Goal: Task Accomplishment & Management: Use online tool/utility

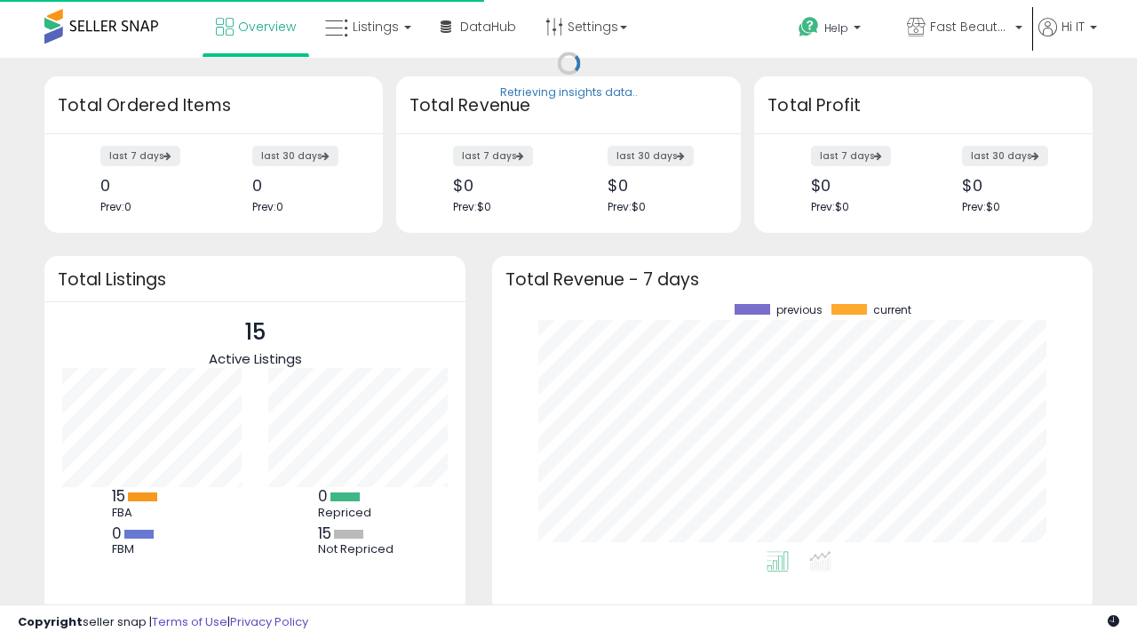
scroll to position [247, 565]
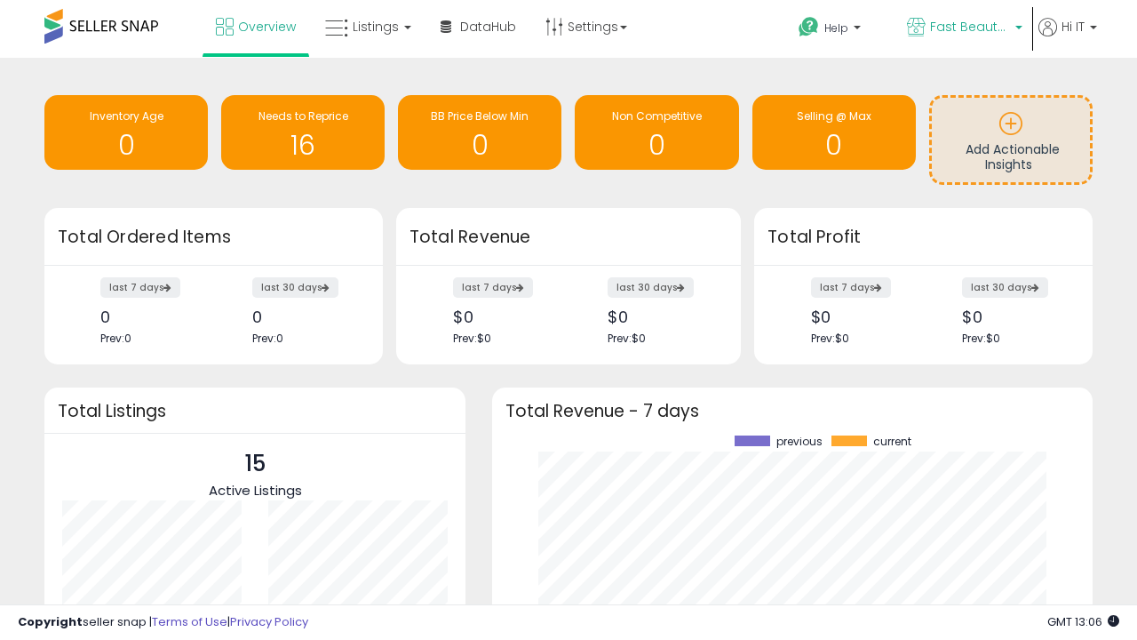
click at [963, 28] on span "Fast Beauty ([GEOGRAPHIC_DATA])" at bounding box center [970, 27] width 80 height 18
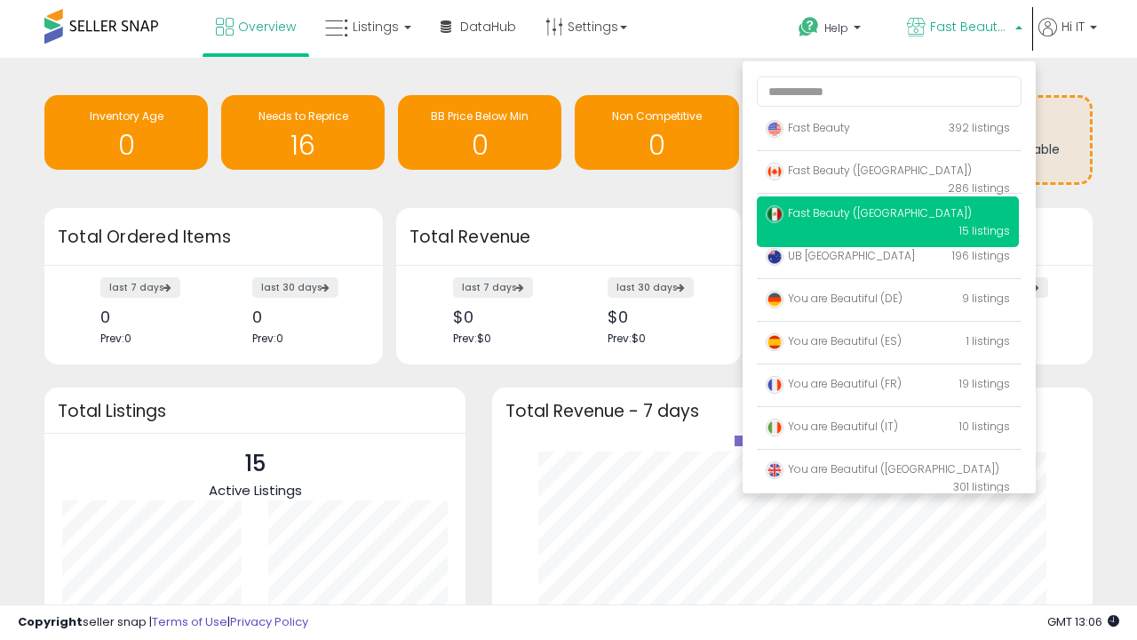
click at [888, 173] on span "Fast Beauty ([GEOGRAPHIC_DATA])" at bounding box center [869, 170] width 206 height 15
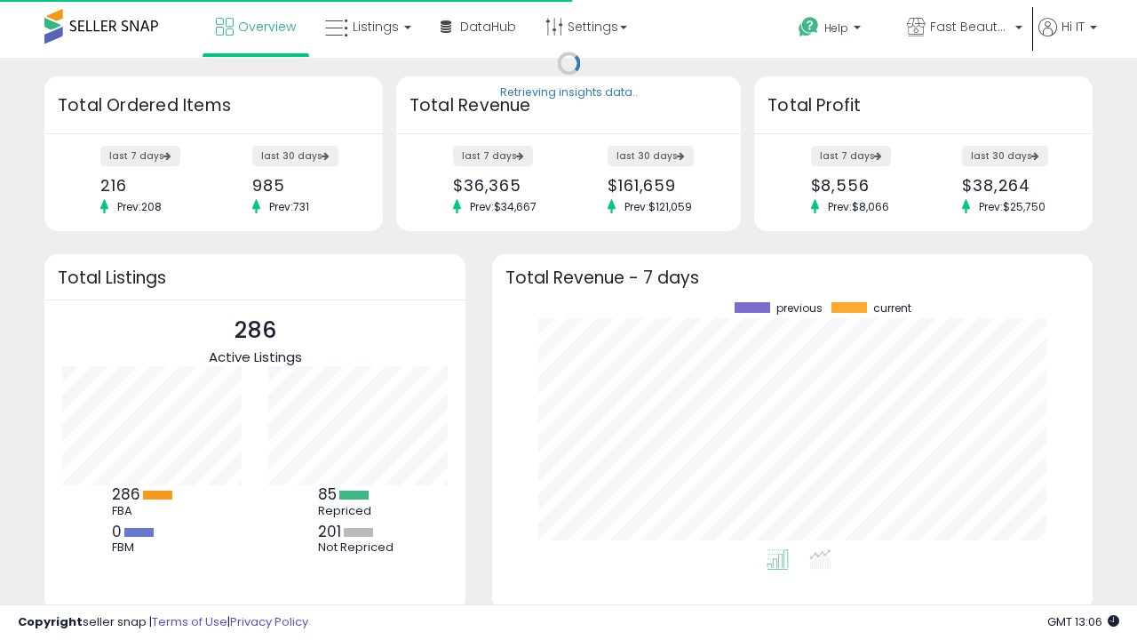
scroll to position [247, 565]
click at [366, 27] on span "Listings" at bounding box center [376, 27] width 46 height 18
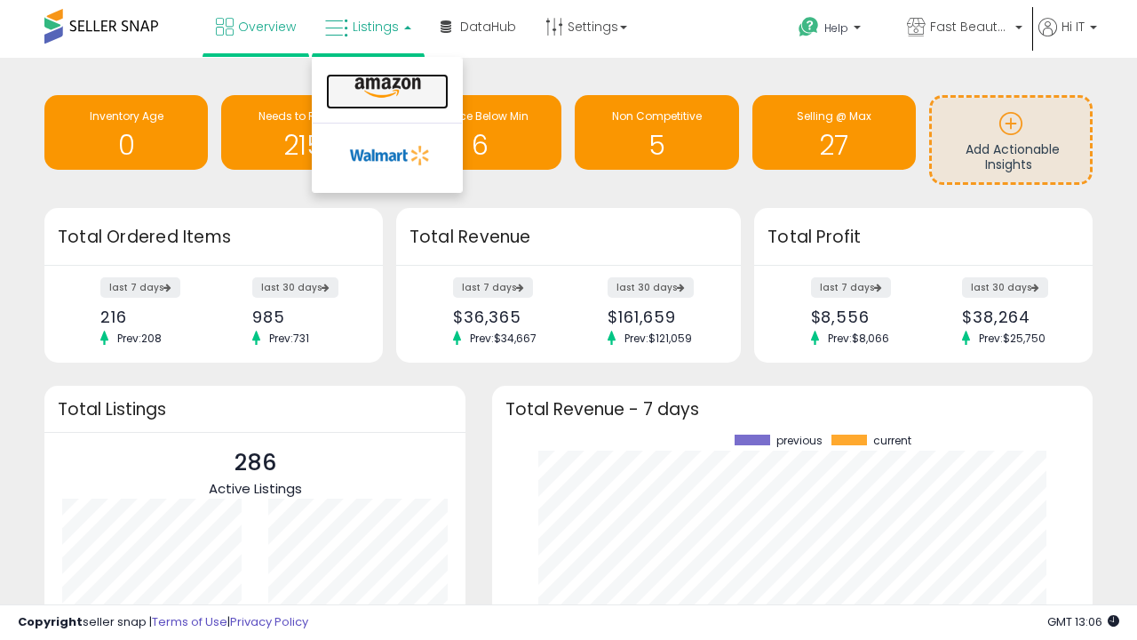
click at [386, 88] on icon at bounding box center [387, 87] width 77 height 23
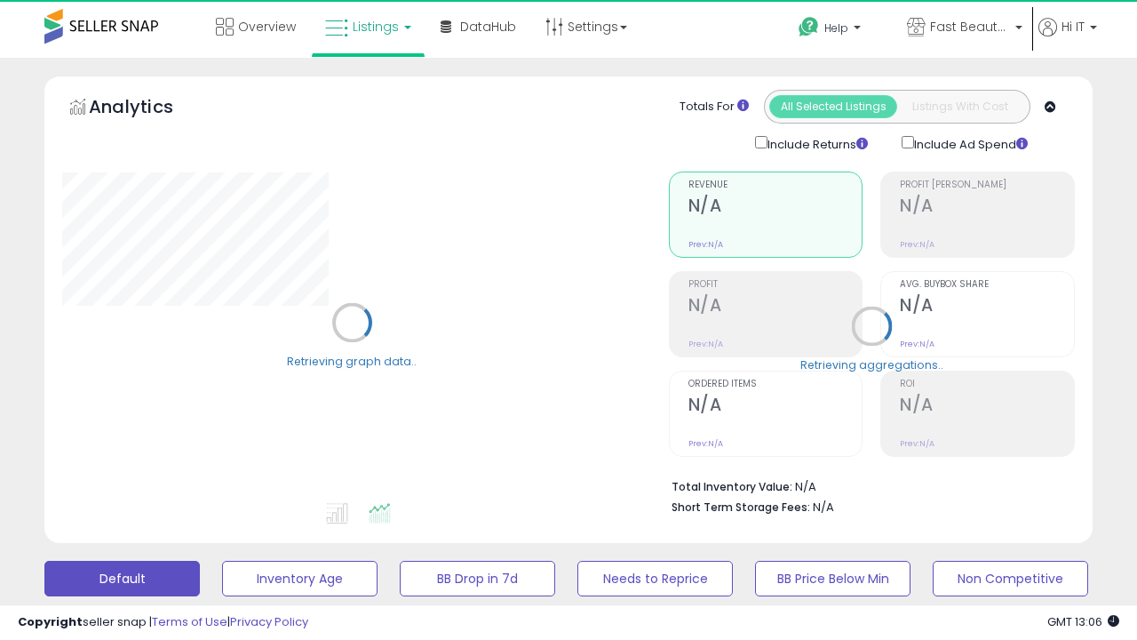
scroll to position [43, 0]
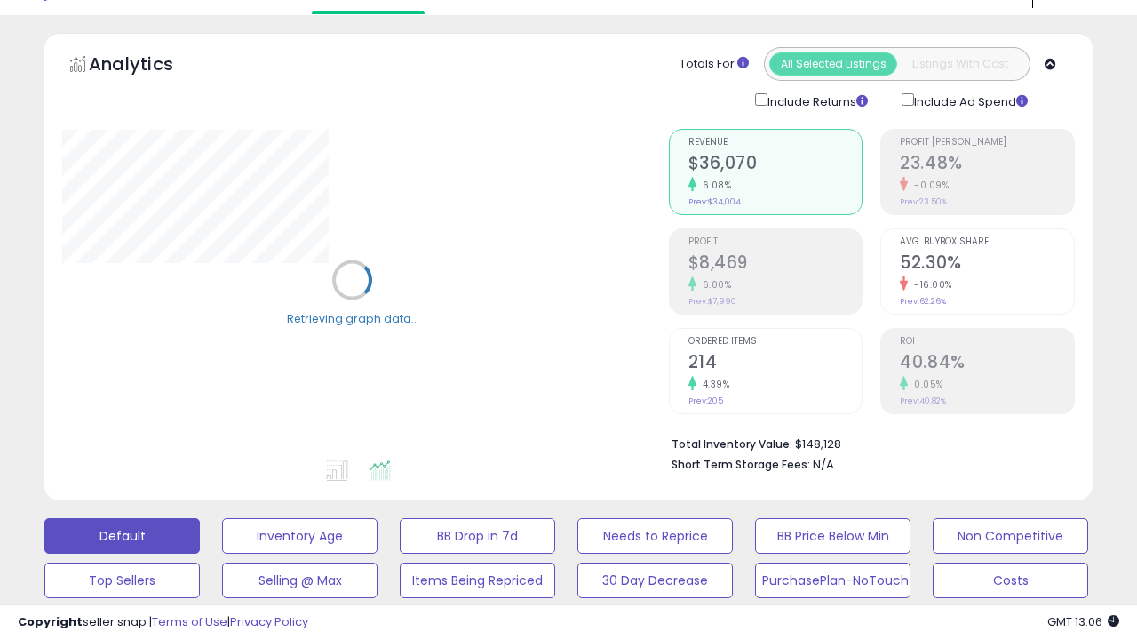
click at [122, 607] on button "All_Inventory" at bounding box center [121, 625] width 155 height 36
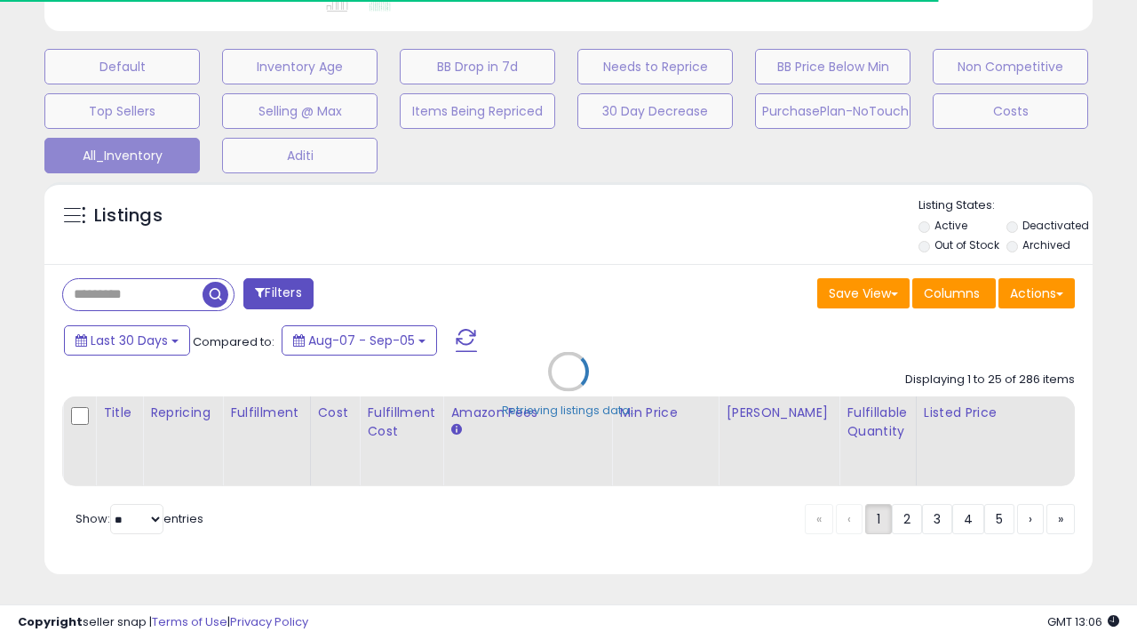
scroll to position [0, 13]
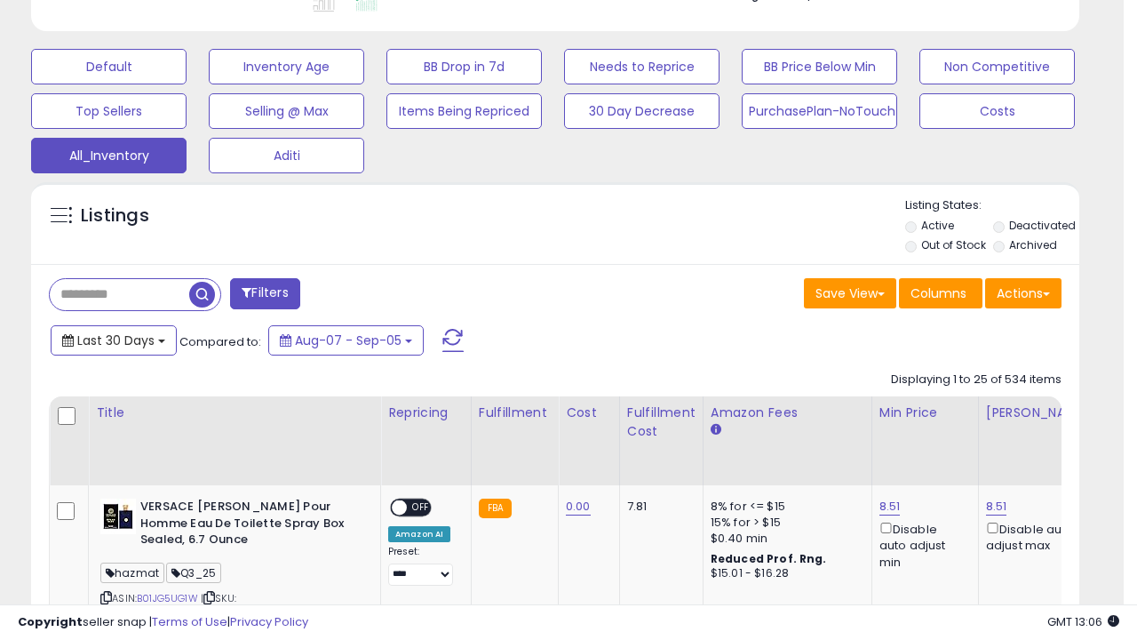
click at [113, 338] on span "Last 30 Days" at bounding box center [115, 340] width 77 height 18
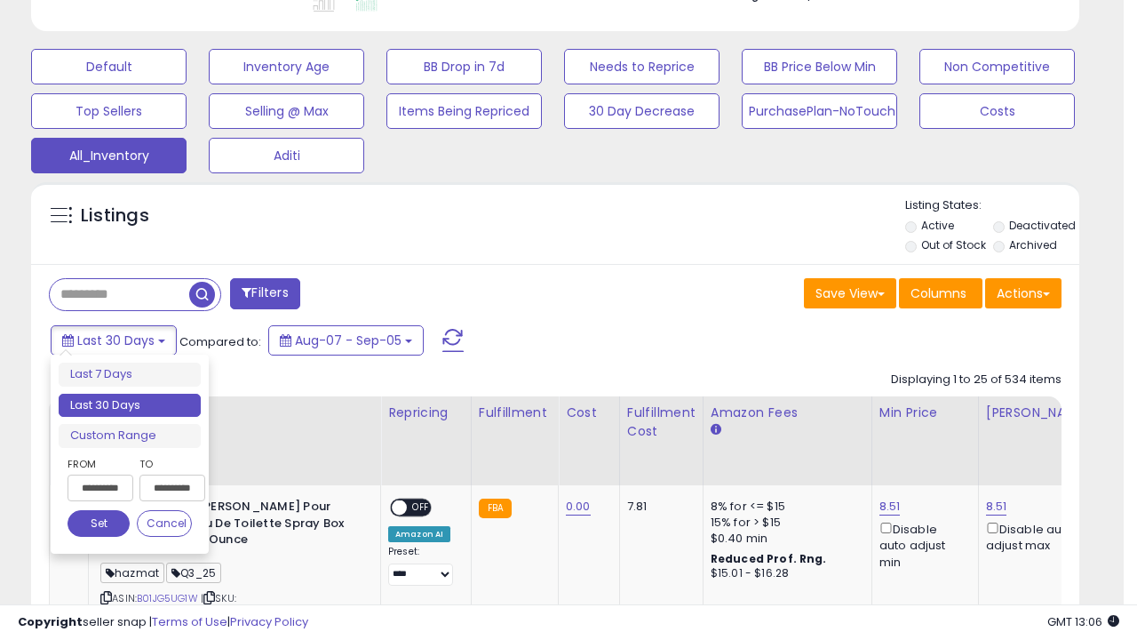
click at [130, 405] on li "Last 30 Days" at bounding box center [130, 406] width 142 height 24
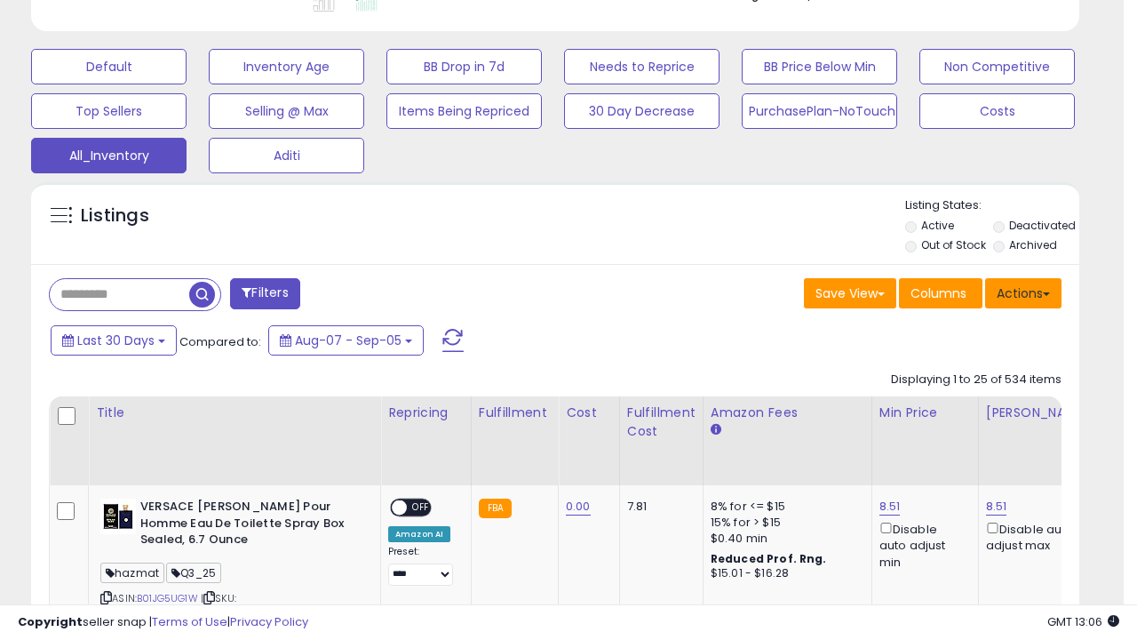
click at [1023, 291] on button "Actions" at bounding box center [1023, 293] width 76 height 30
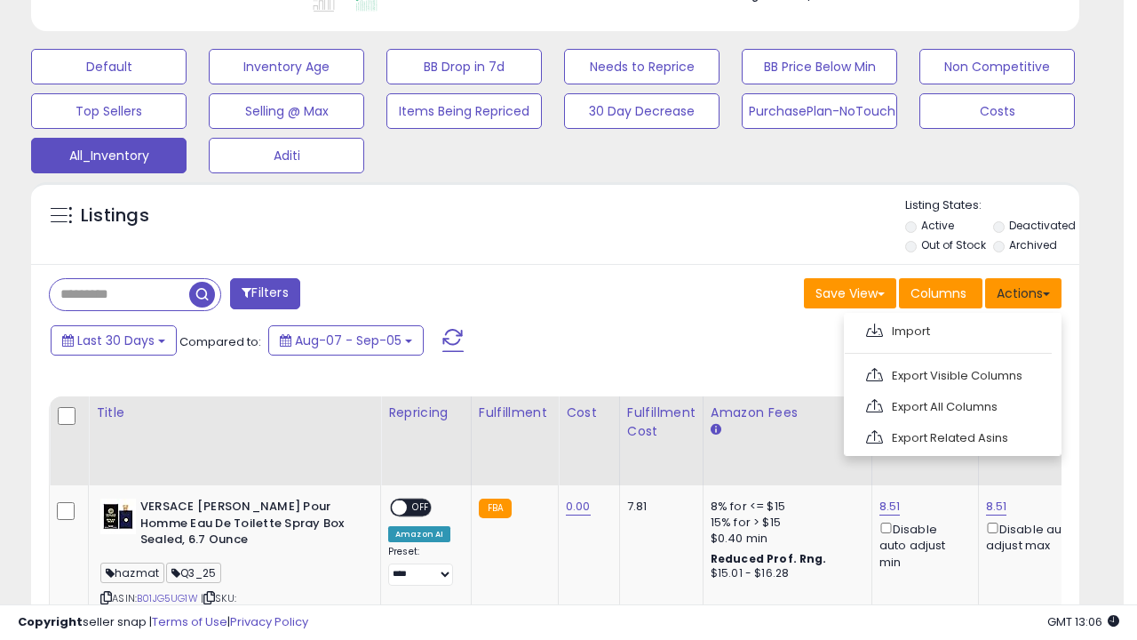
scroll to position [364, 606]
click at [951, 404] on link "Export All Columns" at bounding box center [951, 407] width 195 height 28
